Goal: Find specific page/section: Find specific page/section

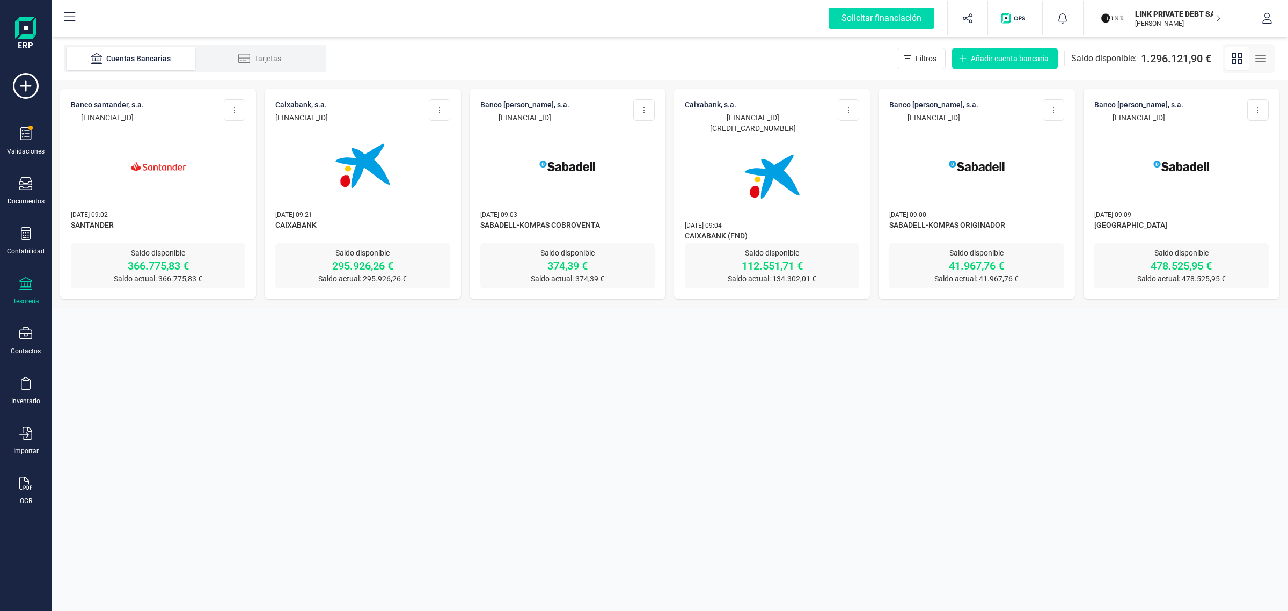
click at [224, 171] on div at bounding box center [158, 159] width 174 height 73
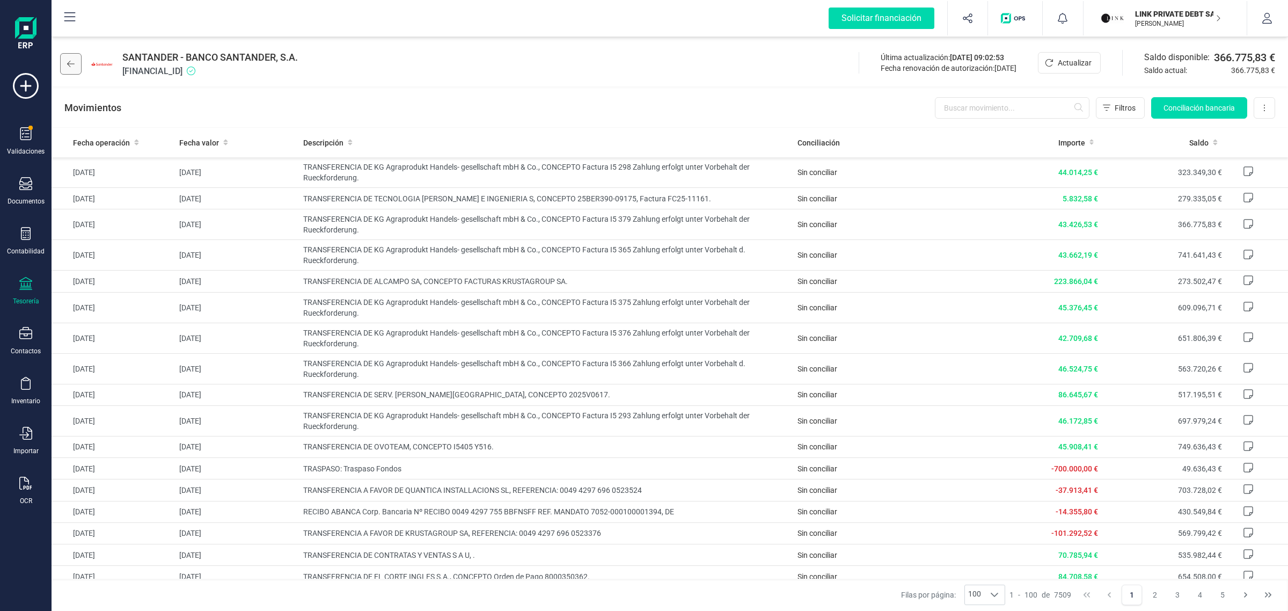
click at [78, 67] on button at bounding box center [70, 63] width 21 height 21
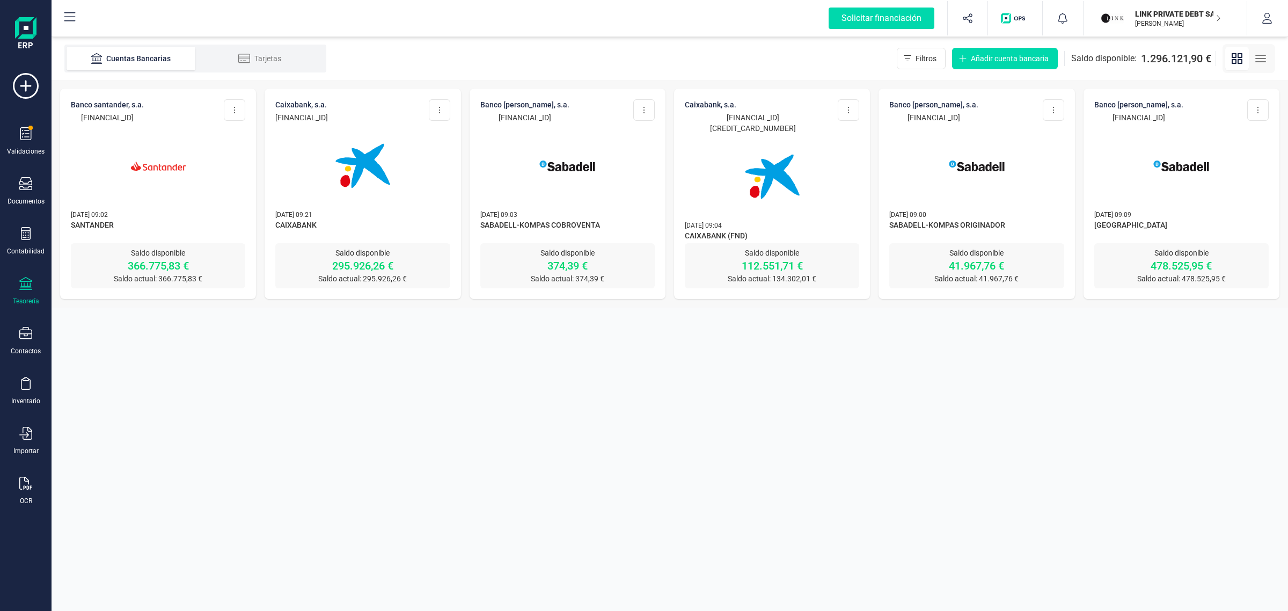
click at [431, 153] on div at bounding box center [362, 159] width 174 height 73
click at [1189, 200] on img at bounding box center [1181, 166] width 90 height 90
click at [744, 179] on img at bounding box center [772, 176] width 90 height 90
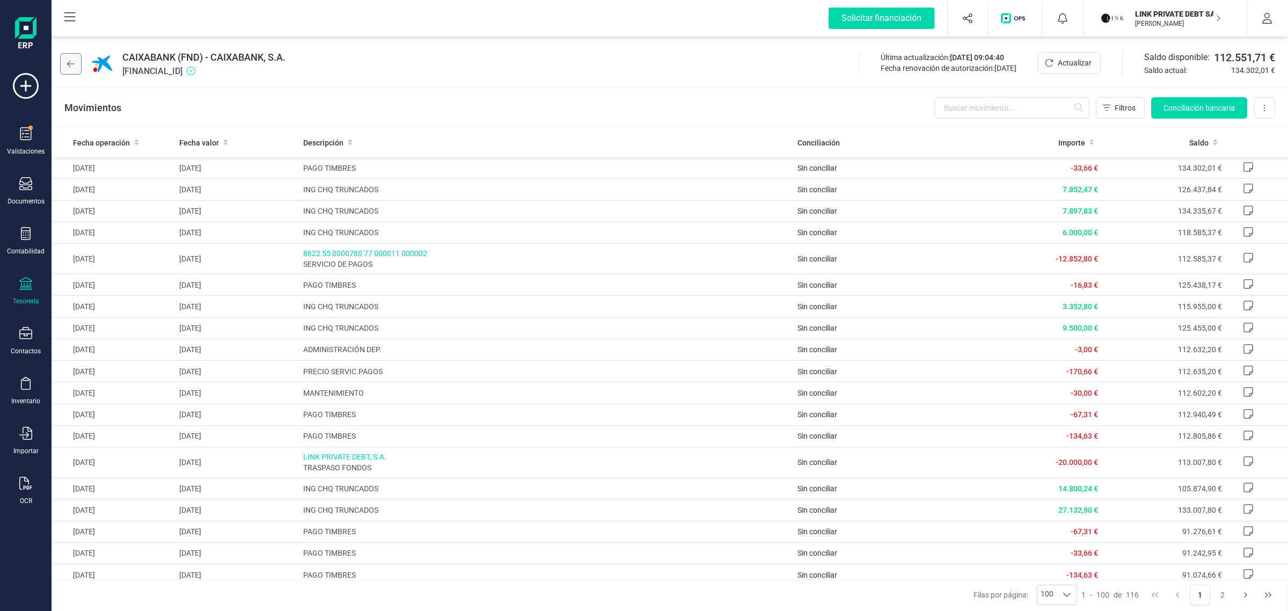
click at [62, 70] on button at bounding box center [70, 63] width 21 height 21
